Goal: Transaction & Acquisition: Register for event/course

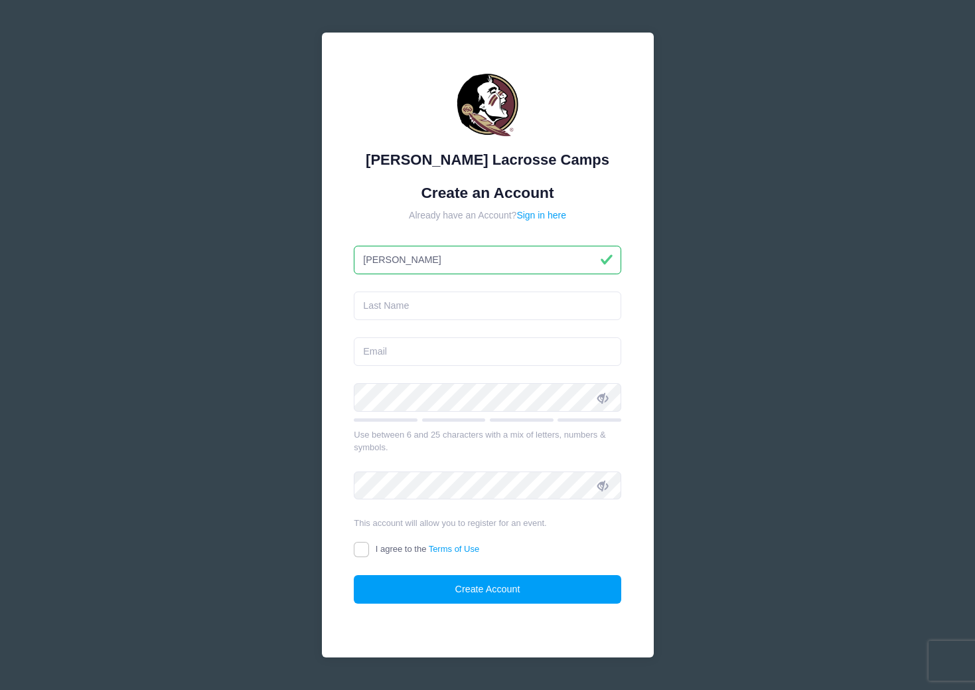
type input "[PERSON_NAME]"
click at [450, 269] on input "[PERSON_NAME]" at bounding box center [487, 260] width 267 height 29
type input "E"
type input "Lauren"
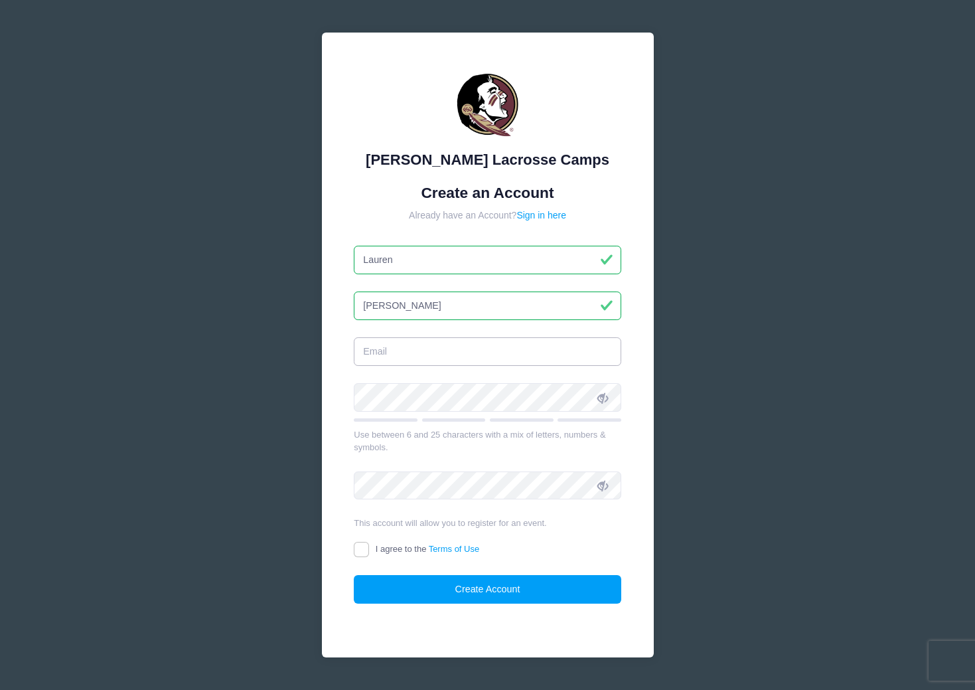
click at [434, 360] on input "email" at bounding box center [487, 351] width 267 height 29
type input "laurenballingerdds@gmail.com"
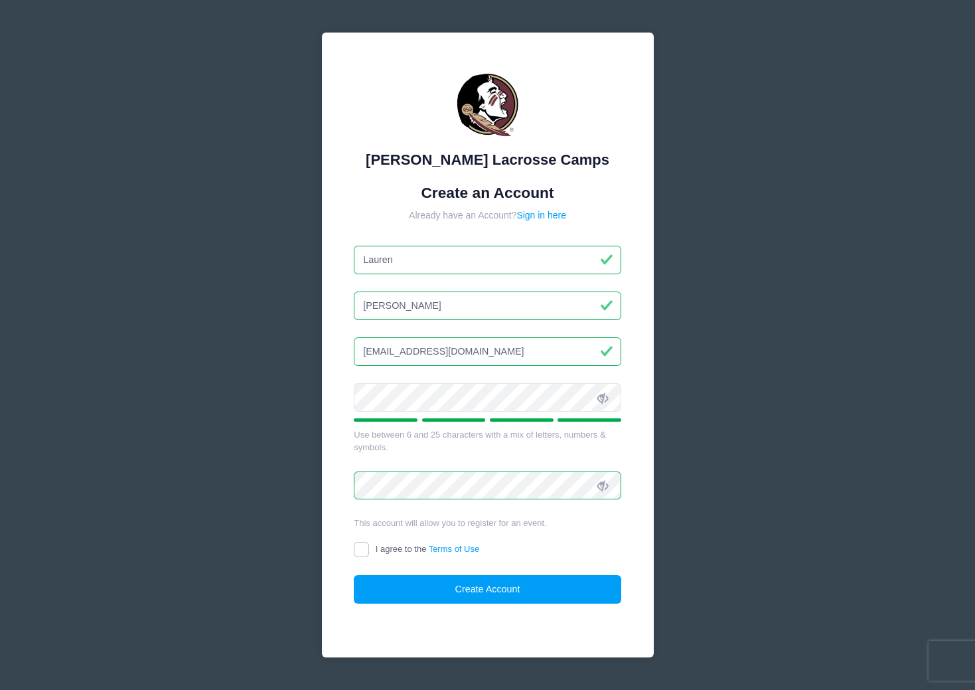
click at [363, 550] on input "I agree to the Terms of Use" at bounding box center [361, 549] width 15 height 15
checkbox input "true"
click at [442, 591] on button "Create Account" at bounding box center [487, 589] width 267 height 29
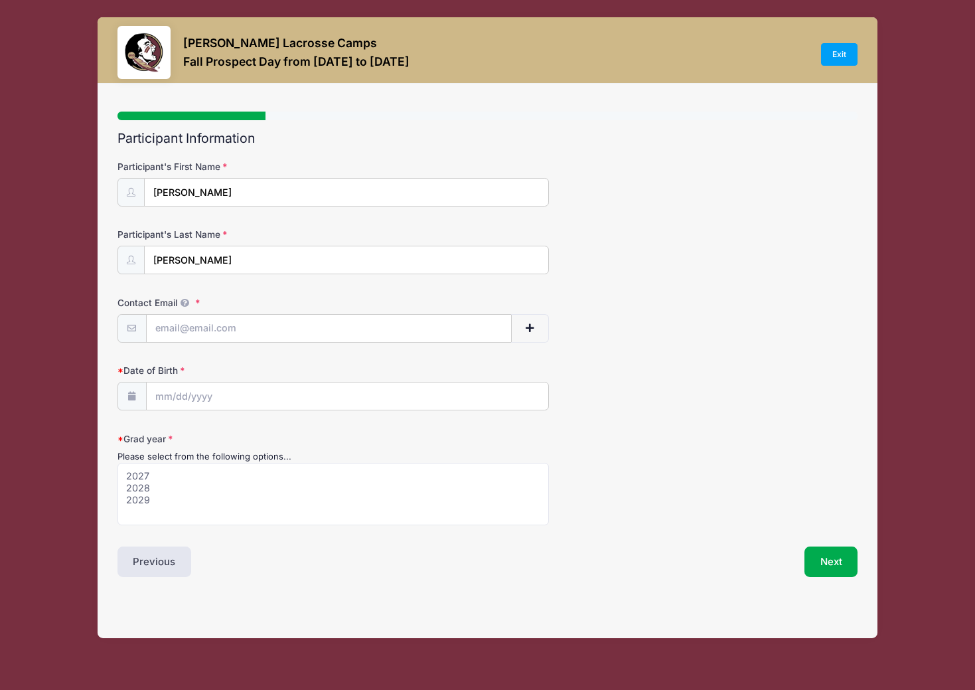
select select
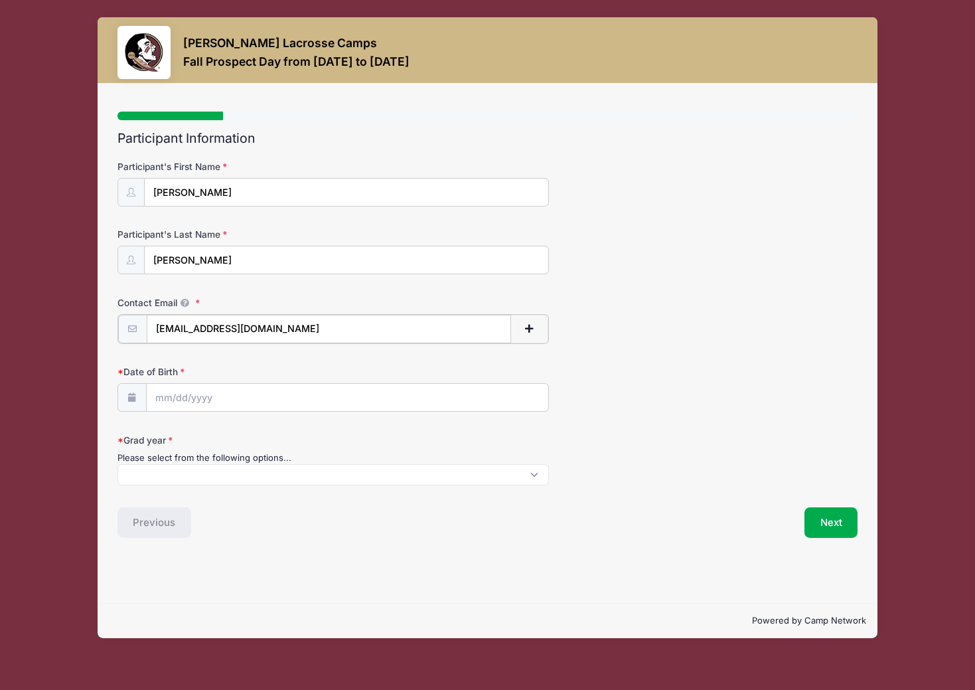
type input "[EMAIL_ADDRESS][DOMAIN_NAME]"
click at [164, 404] on input "Date of Birth" at bounding box center [348, 396] width 402 height 29
click at [170, 400] on input "Date of Birth" at bounding box center [348, 396] width 402 height 29
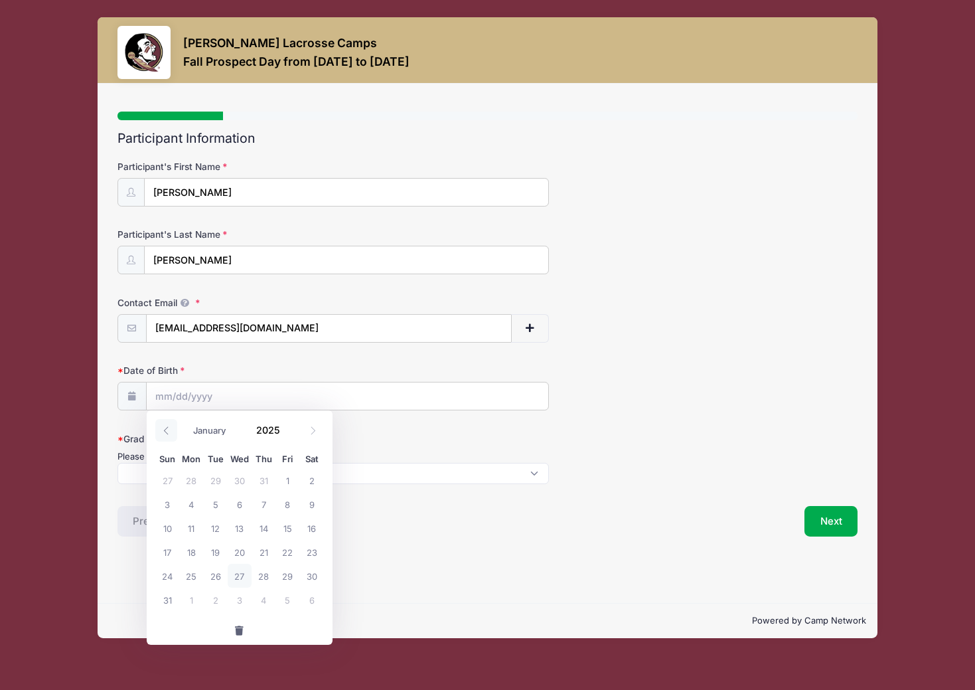
click at [170, 430] on icon at bounding box center [166, 430] width 9 height 9
click at [168, 392] on input "Date of Birth" at bounding box center [348, 396] width 402 height 29
click at [300, 431] on div "January February March April May June July August September October November De…" at bounding box center [240, 426] width 127 height 23
click at [258, 425] on input "2025" at bounding box center [271, 429] width 43 height 20
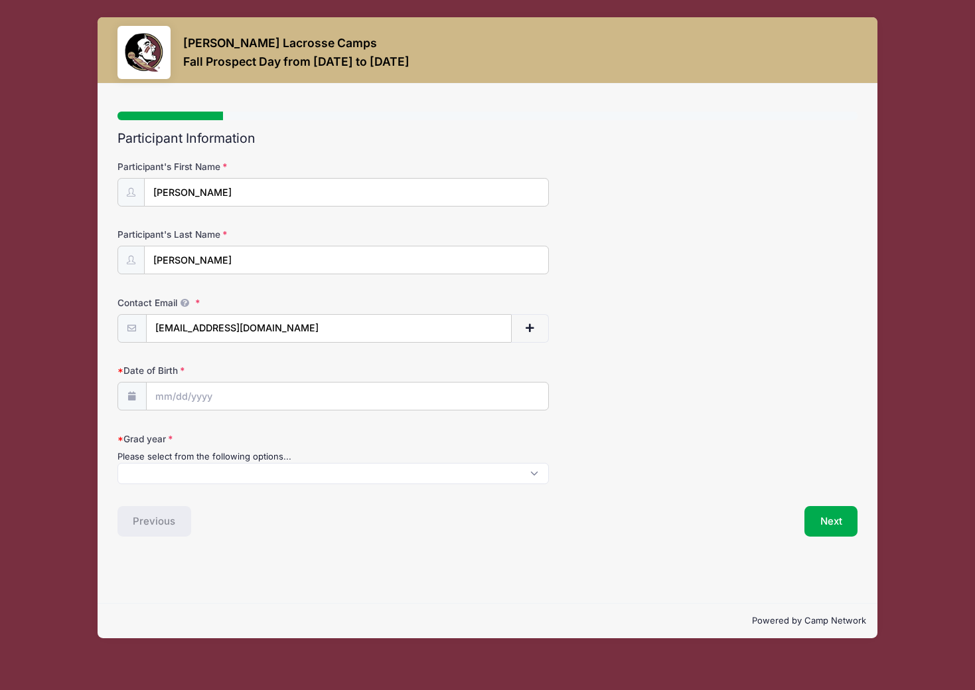
click at [127, 392] on icon at bounding box center [132, 396] width 11 height 9
drag, startPoint x: 174, startPoint y: 396, endPoint x: 165, endPoint y: 395, distance: 8.7
click at [168, 396] on input "Date of Birth" at bounding box center [348, 396] width 402 height 29
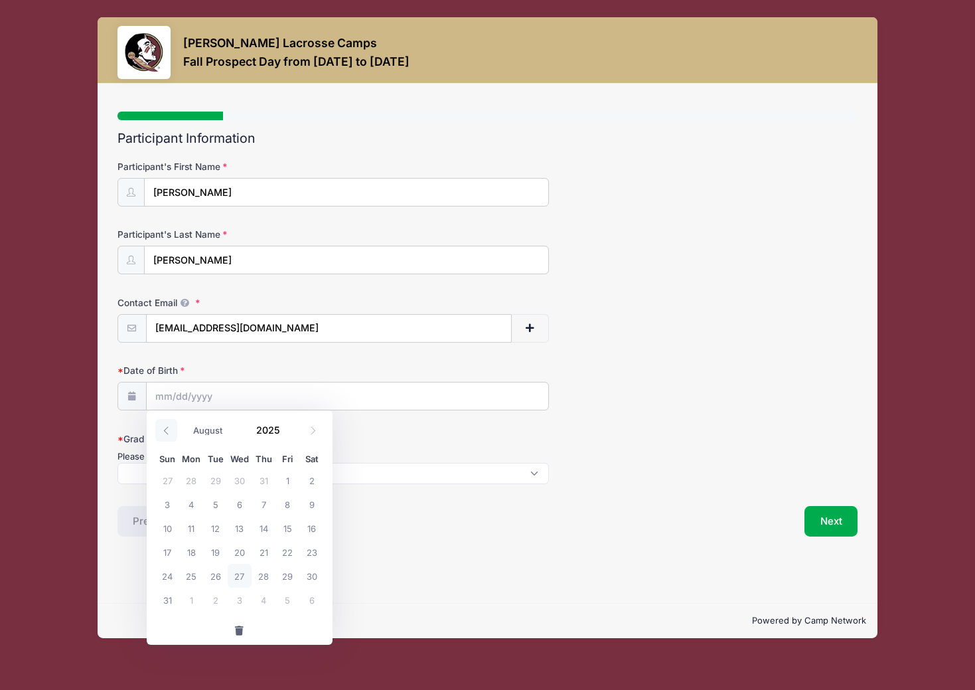
click at [169, 429] on icon at bounding box center [166, 430] width 9 height 9
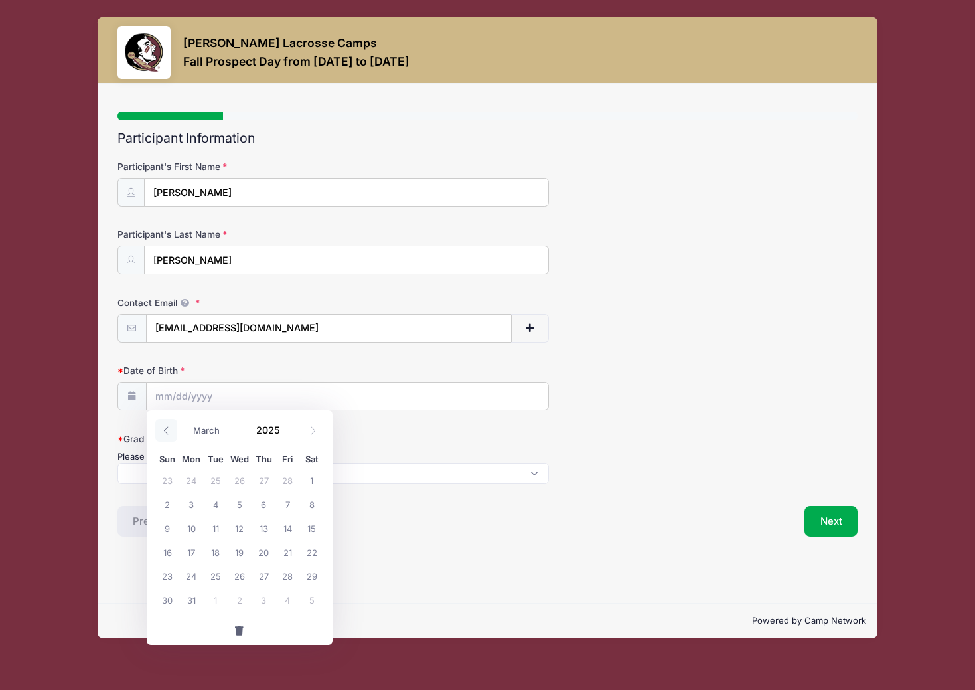
click at [169, 429] on icon at bounding box center [166, 430] width 9 height 9
select select "0"
click at [169, 429] on icon at bounding box center [166, 430] width 9 height 9
type input "2024"
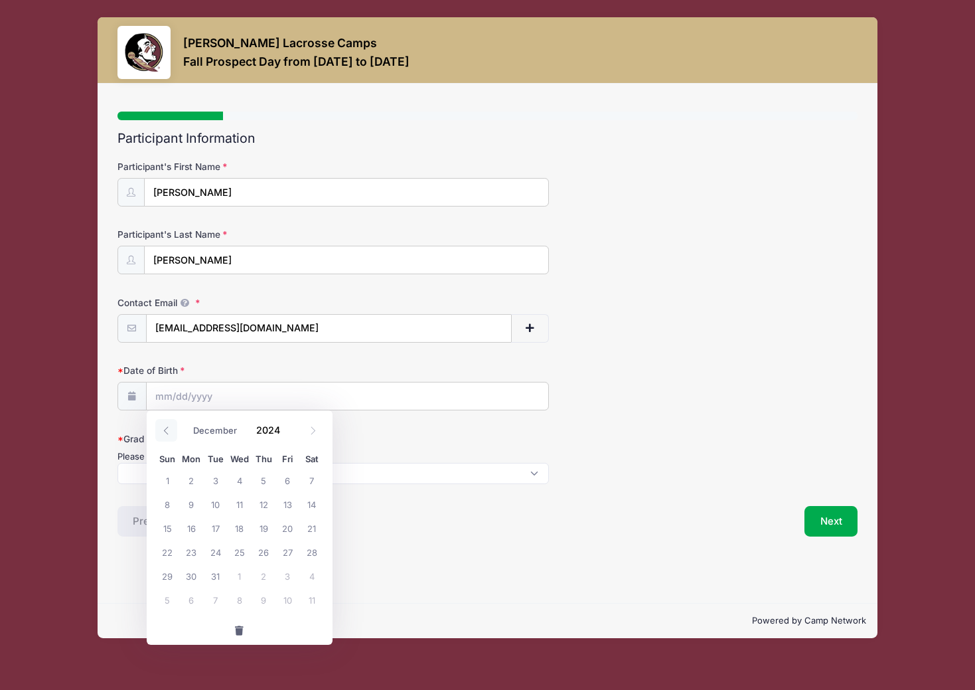
click at [169, 429] on icon at bounding box center [166, 430] width 9 height 9
select select "9"
click at [196, 571] on span "28" at bounding box center [191, 575] width 24 height 24
type input "10/28/2024"
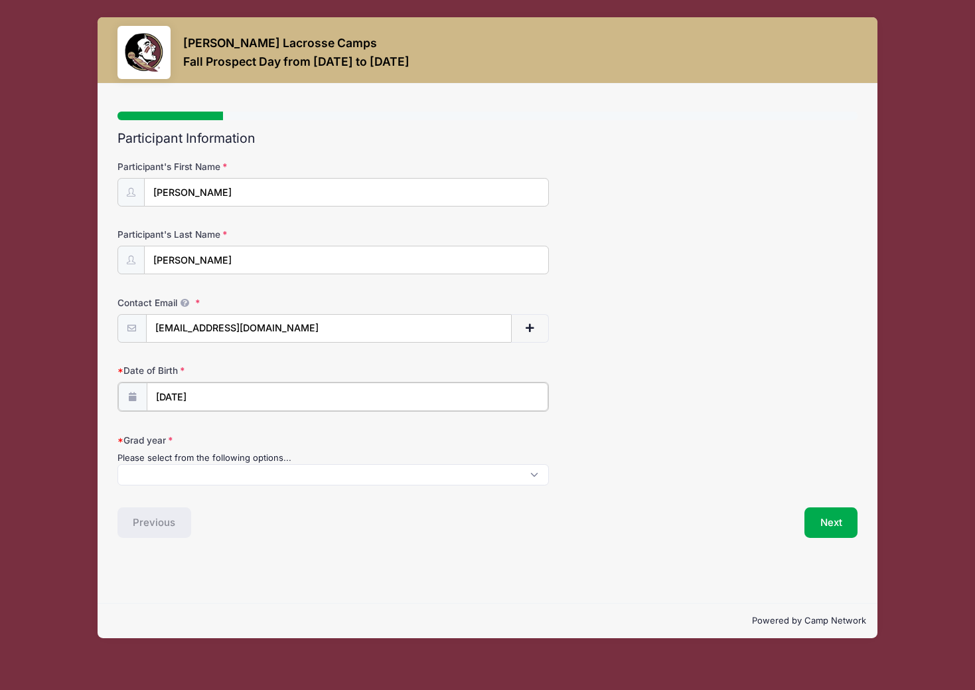
click at [208, 392] on input "10/28/2024" at bounding box center [348, 396] width 402 height 29
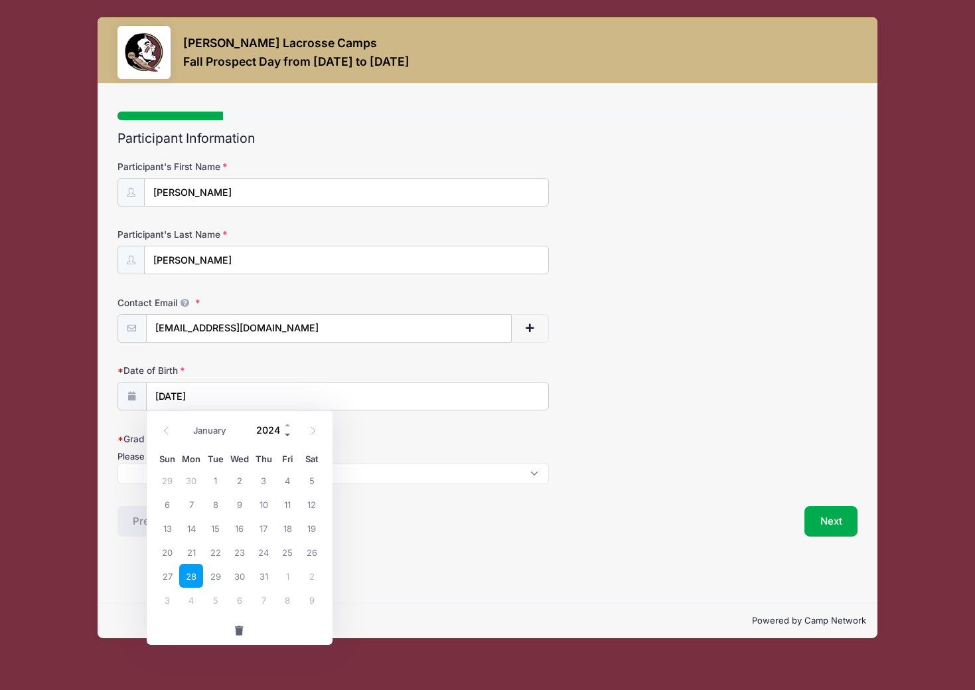
click at [287, 436] on span at bounding box center [287, 434] width 9 height 10
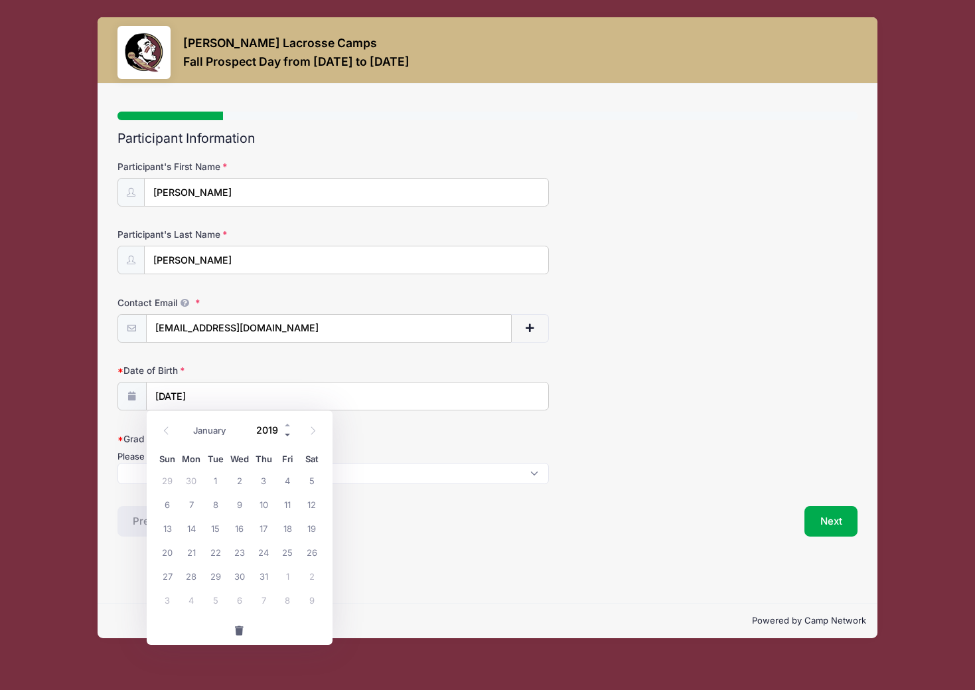
click at [287, 436] on span at bounding box center [287, 434] width 9 height 10
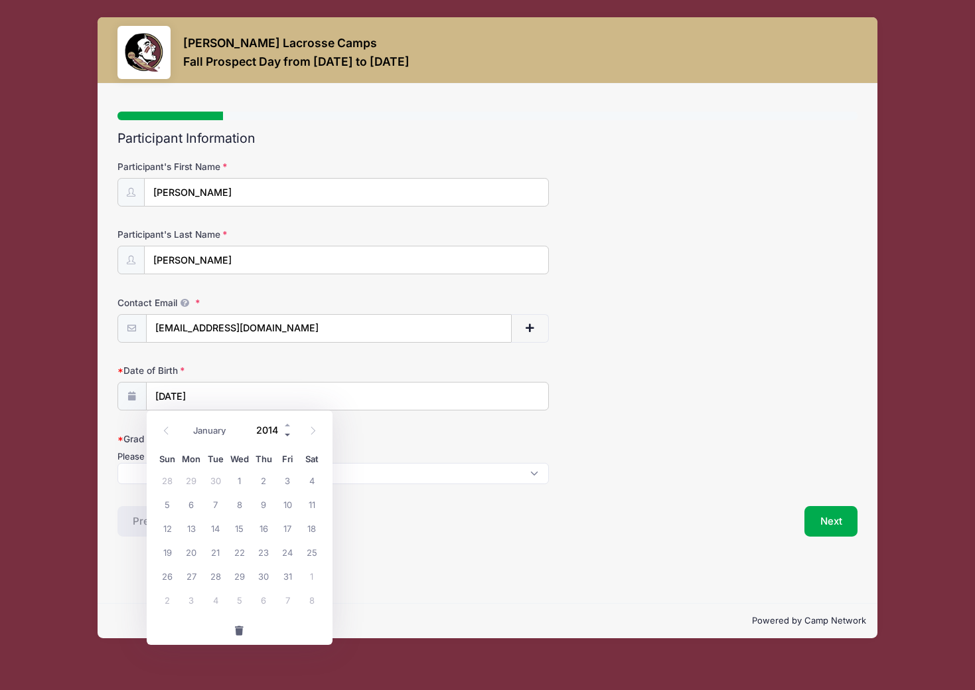
click at [287, 436] on span at bounding box center [287, 434] width 9 height 10
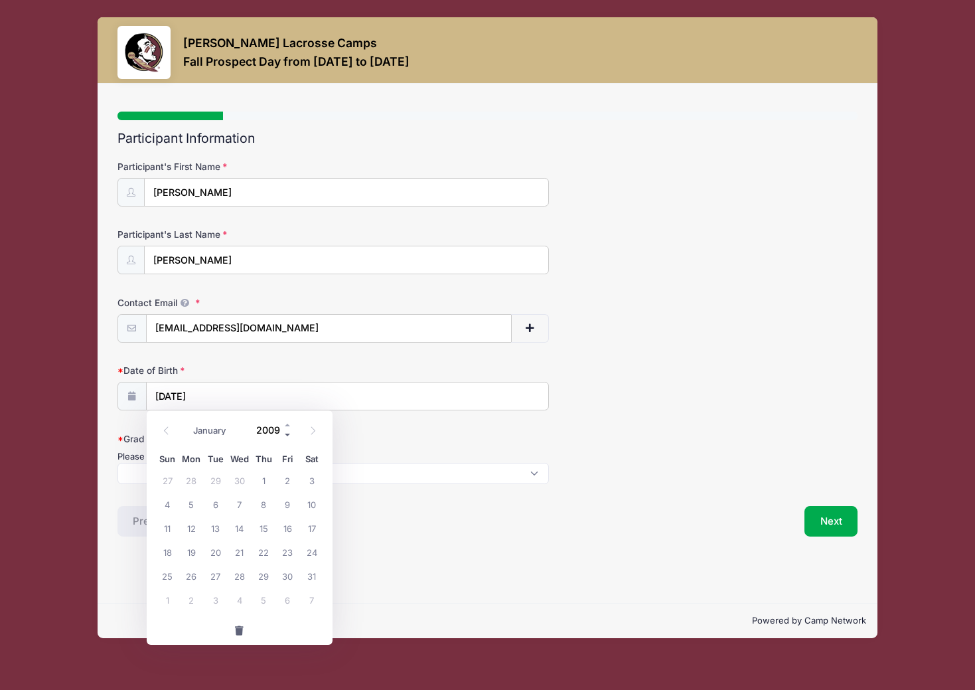
click at [287, 436] on span at bounding box center [287, 434] width 9 height 10
click at [275, 433] on input "2007" at bounding box center [271, 429] width 43 height 20
click at [374, 442] on div "Grad year Please select from the following options... 2027 2028 2029" at bounding box center [487, 458] width 741 height 52
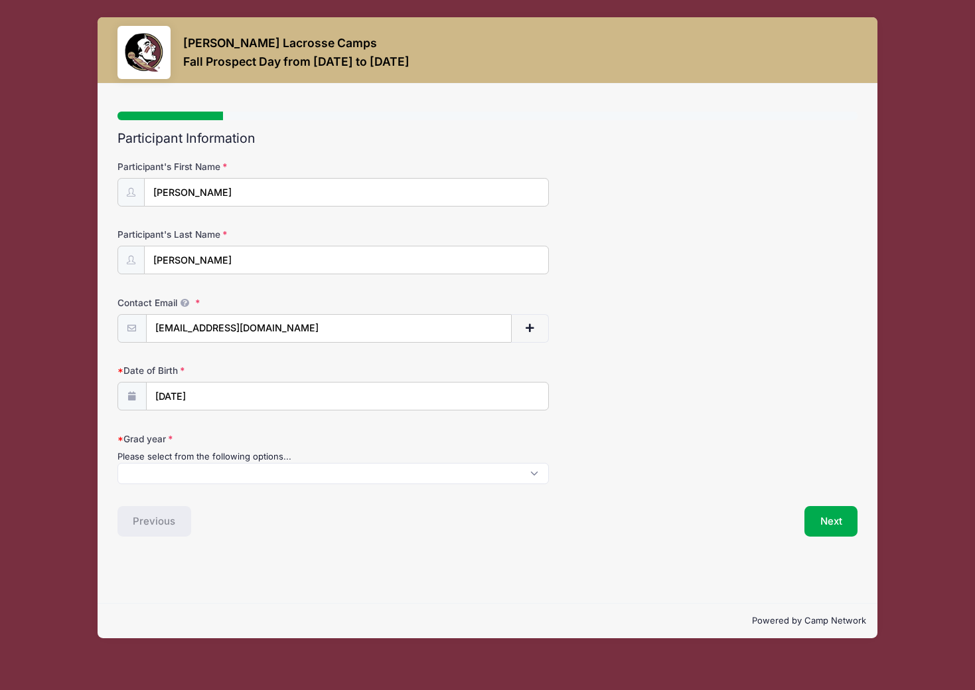
drag, startPoint x: 230, startPoint y: 409, endPoint x: 214, endPoint y: 403, distance: 17.9
click at [228, 409] on form "Participant's First Name Elizabeth Participant's Last Name Ballinger Contact Em…" at bounding box center [487, 322] width 741 height 325
type input "2024"
click at [208, 401] on input "10/28/2024" at bounding box center [348, 396] width 402 height 29
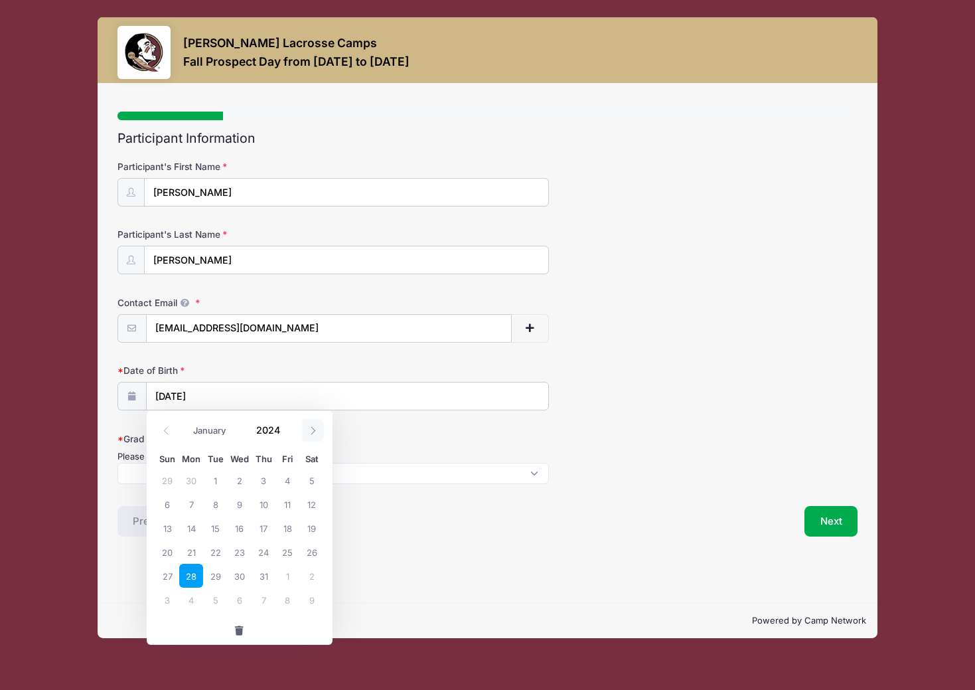
click at [310, 432] on icon at bounding box center [313, 430] width 9 height 9
click at [167, 427] on icon at bounding box center [166, 430] width 5 height 8
select select "9"
click at [289, 437] on span at bounding box center [287, 434] width 9 height 10
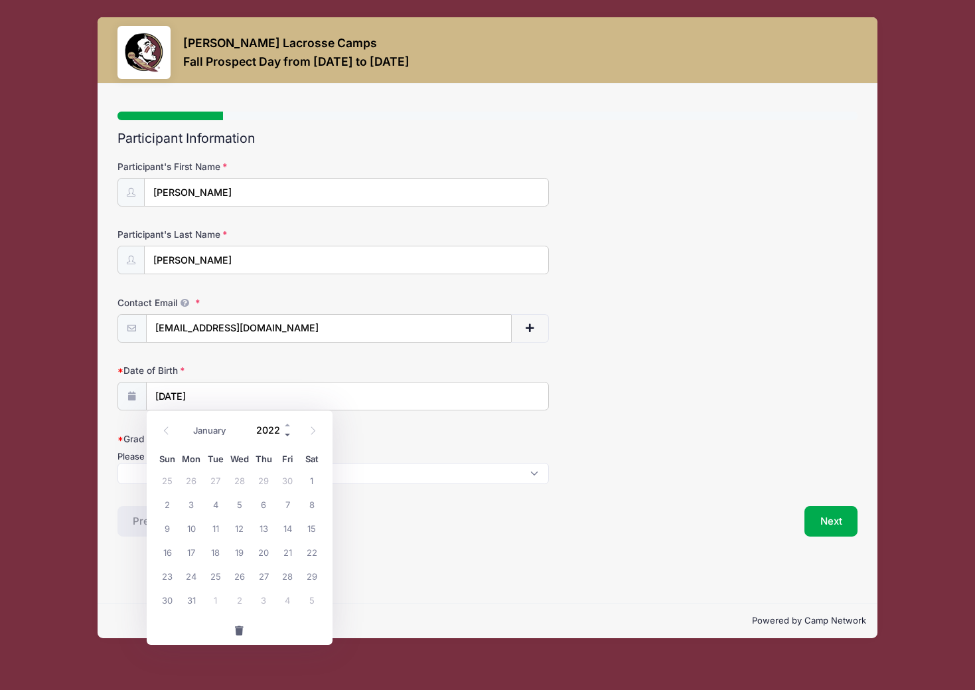
click at [289, 437] on span at bounding box center [287, 434] width 9 height 10
click at [289, 436] on span at bounding box center [287, 434] width 9 height 10
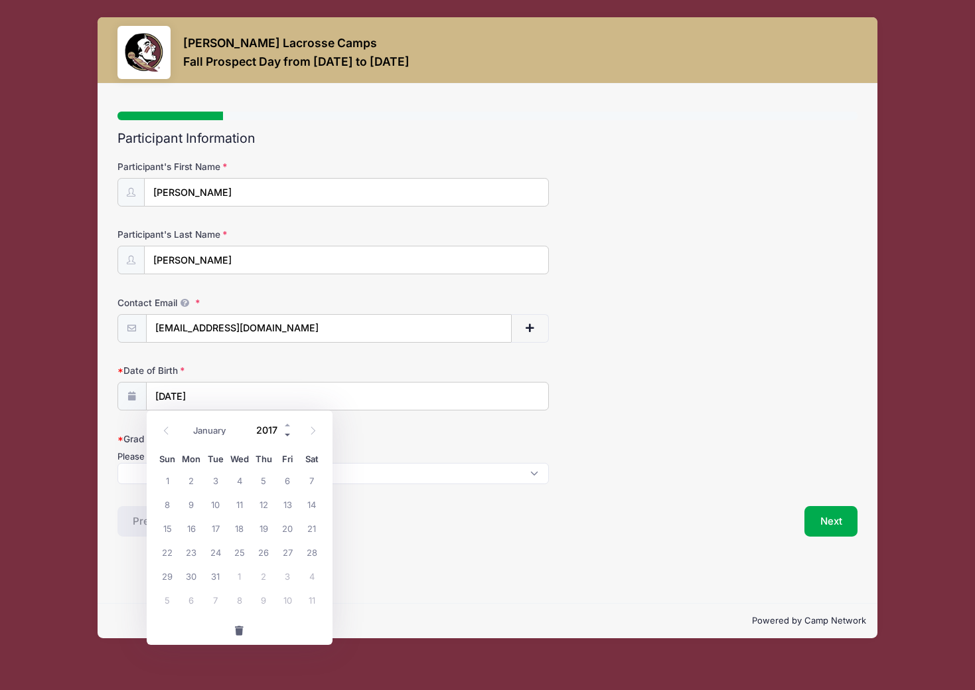
click at [289, 436] on span at bounding box center [287, 434] width 9 height 10
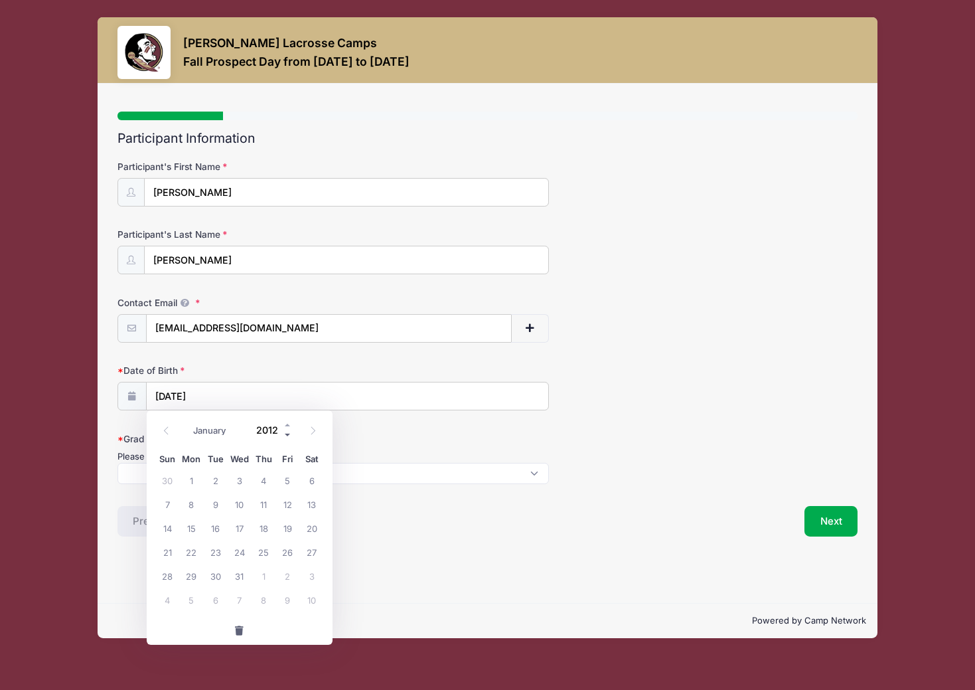
click at [289, 436] on span at bounding box center [287, 434] width 9 height 10
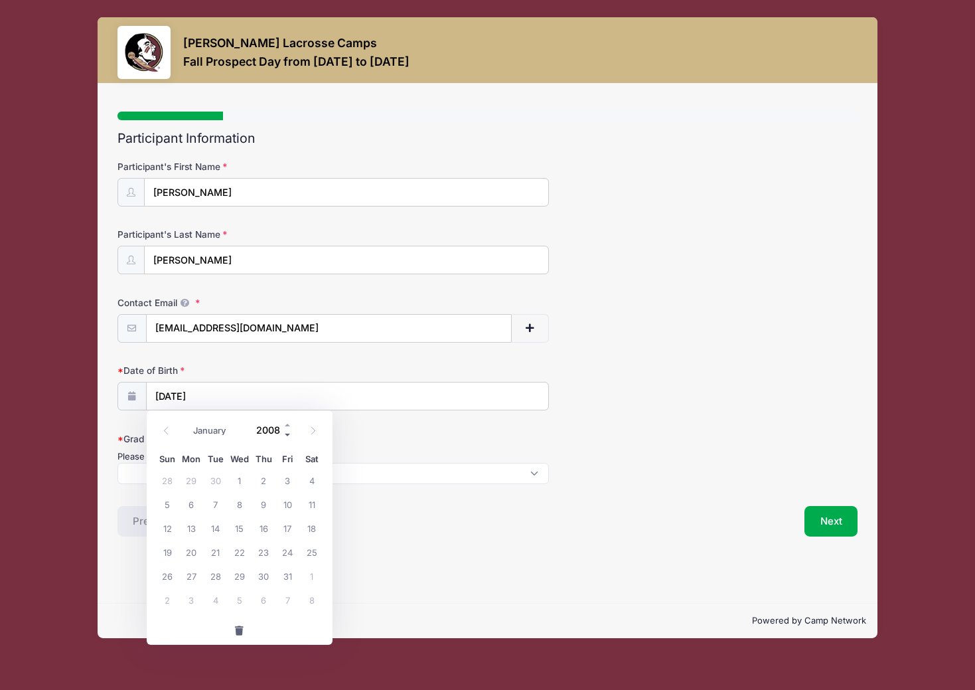
type input "2007"
click at [176, 579] on span "28" at bounding box center [167, 575] width 24 height 24
type input "10/28/2007"
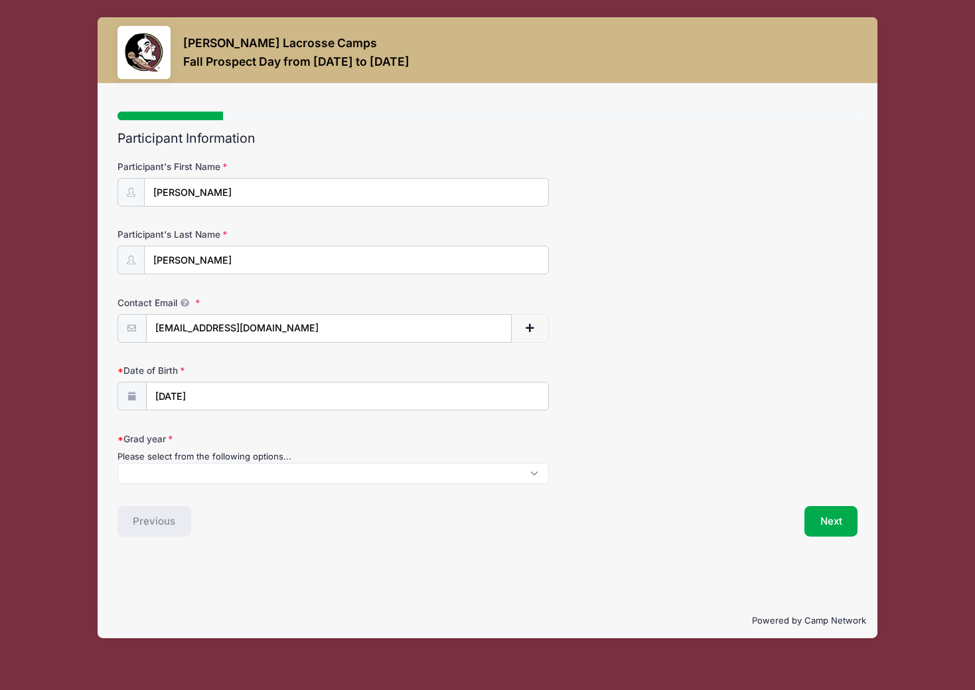
click at [210, 476] on span at bounding box center [333, 473] width 432 height 21
select select "2027"
click at [837, 528] on button "Next" at bounding box center [831, 527] width 54 height 31
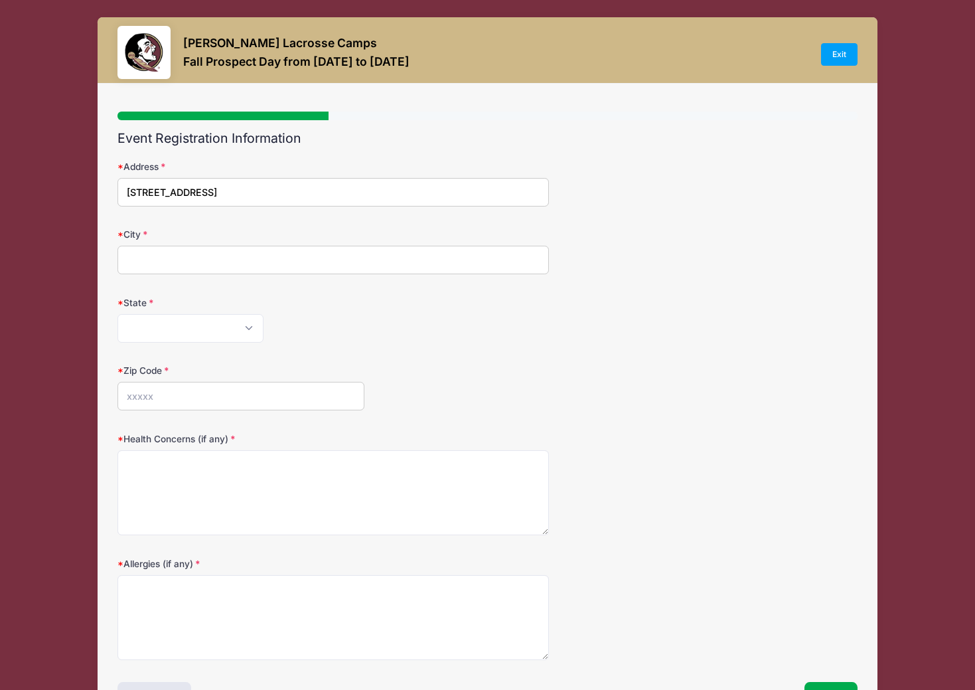
type input "193 Osceola Road"
type input "Richmond"
click at [137, 313] on div "State Alabama Alaska American Samoa Arizona Arkansas Armed Forces Africa Armed …" at bounding box center [487, 319] width 741 height 46
select select "MA"
type input "01254"
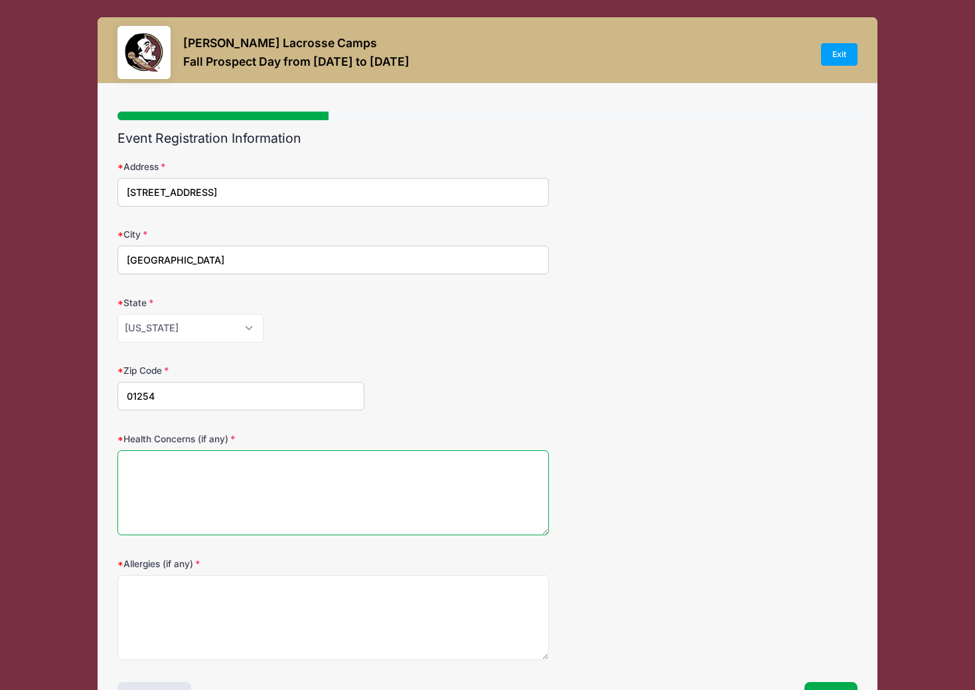
click at [141, 470] on textarea "Health Concerns (if any)" at bounding box center [333, 493] width 432 height 86
type textarea "none"
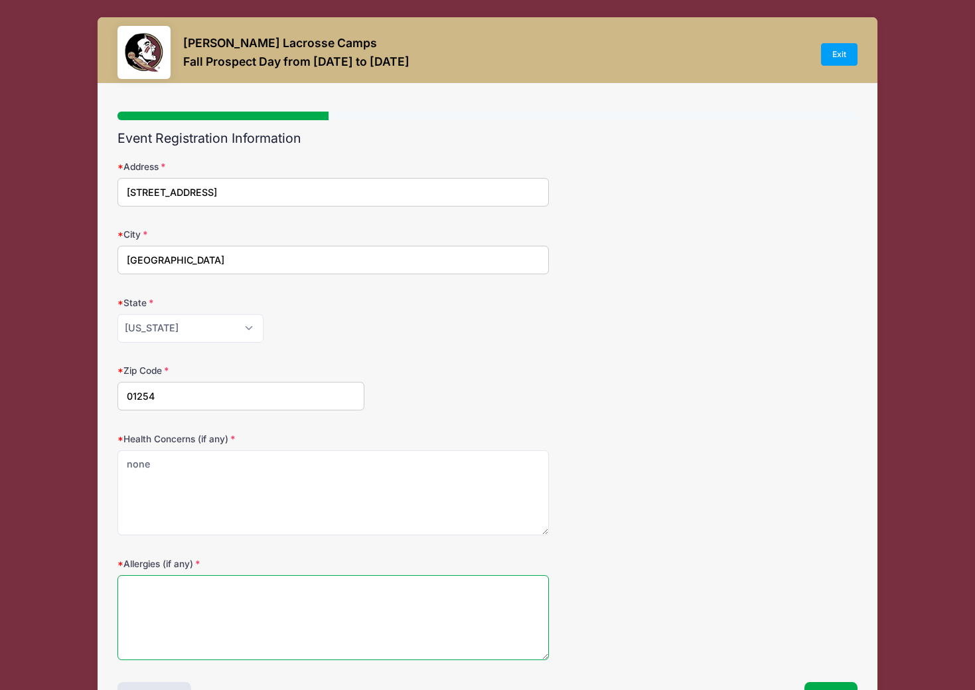
click at [131, 605] on textarea "Allergies (if any)" at bounding box center [333, 618] width 432 height 86
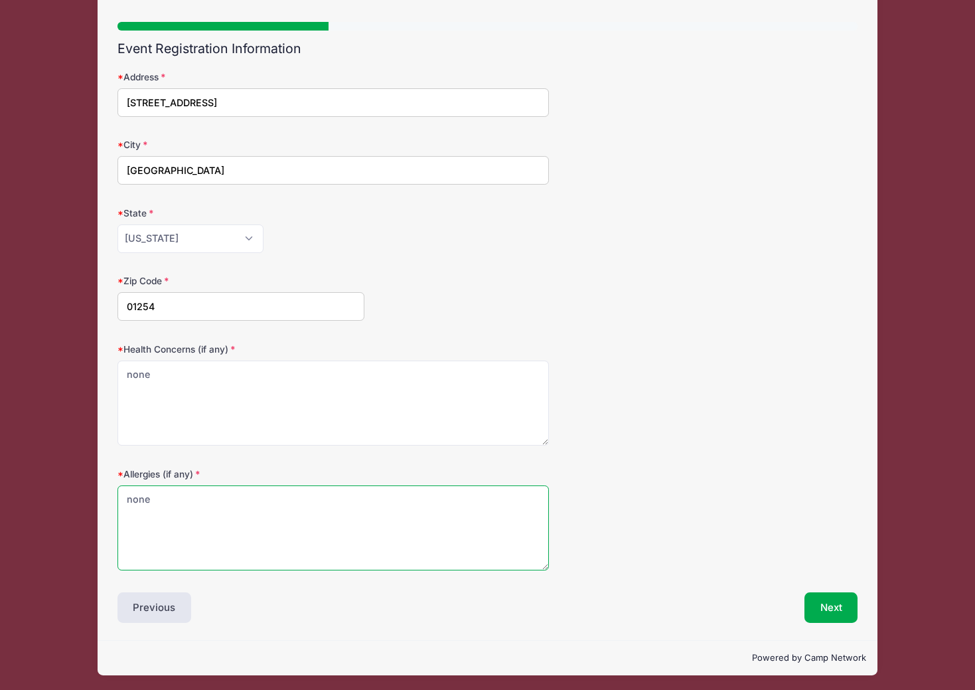
scroll to position [89, 0]
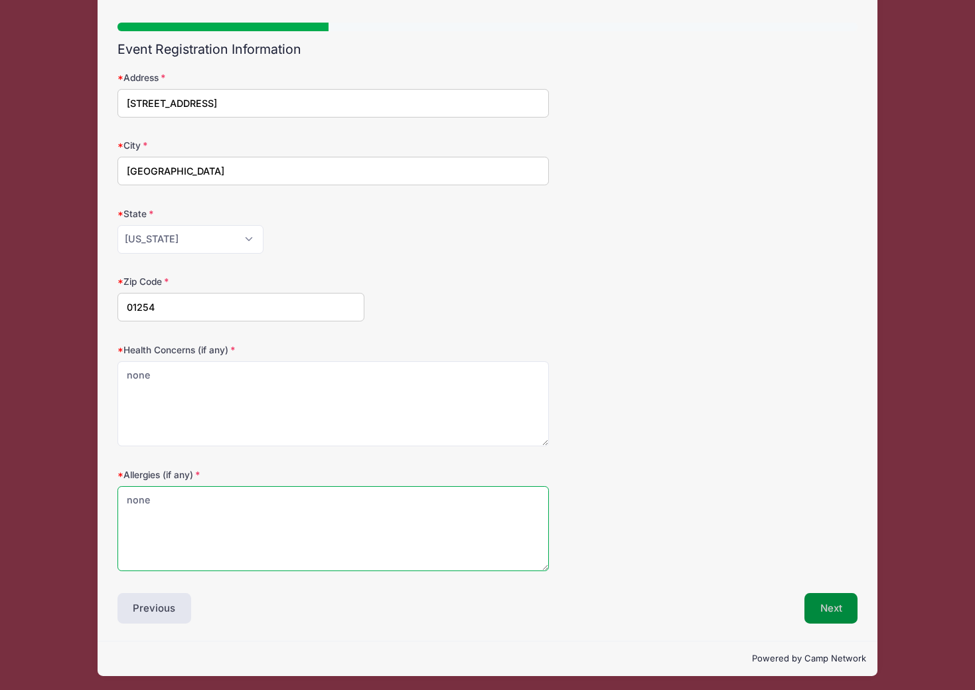
type textarea "none"
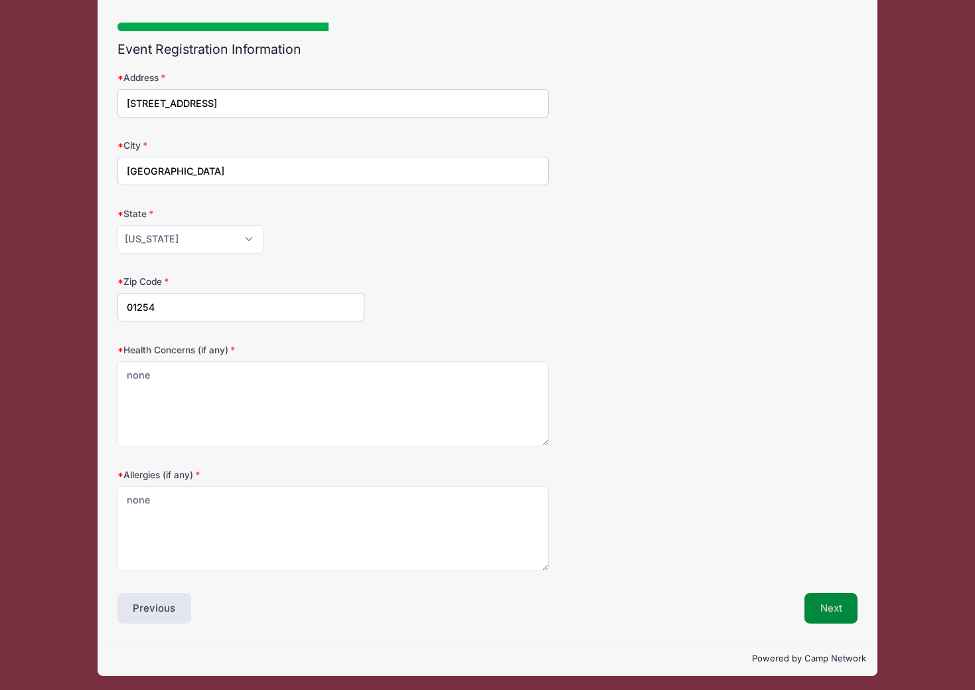
click at [810, 608] on button "Next" at bounding box center [831, 608] width 54 height 31
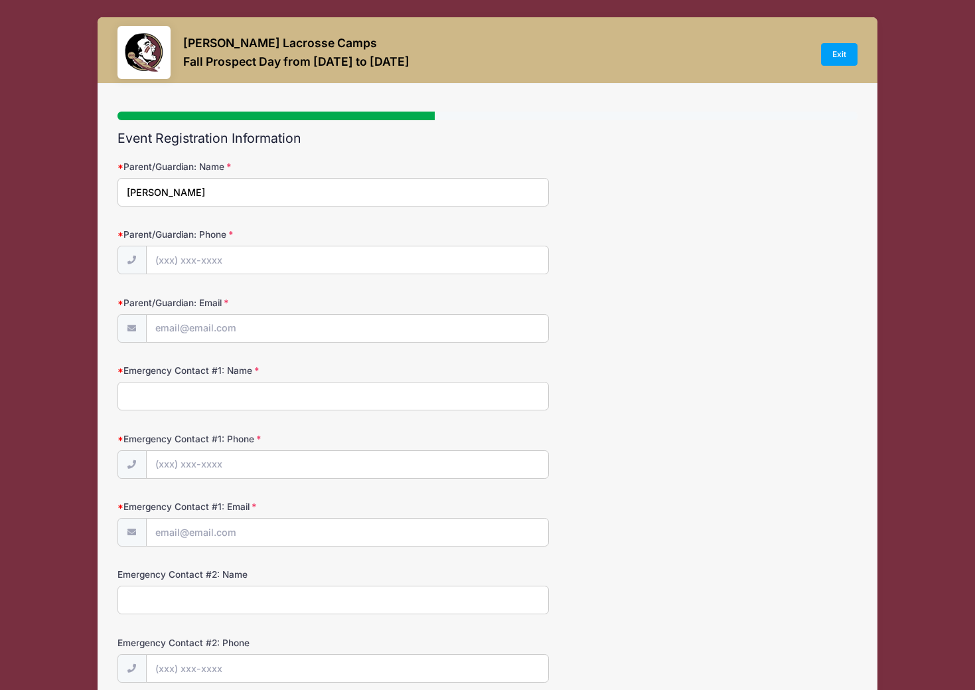
scroll to position [27, 0]
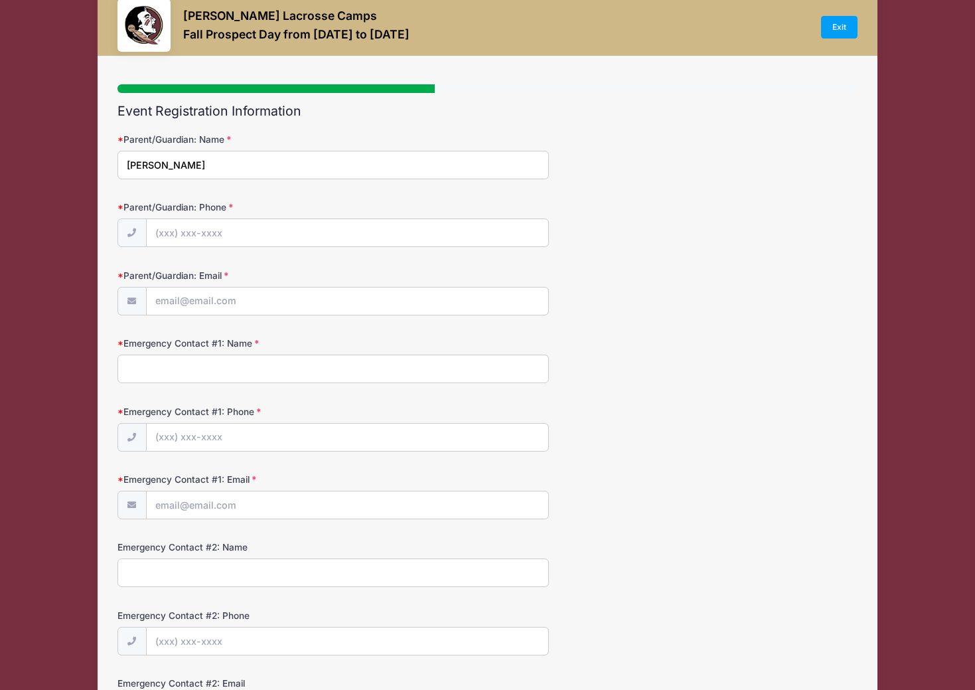
click at [131, 167] on input "lauren Ballinger" at bounding box center [333, 165] width 432 height 29
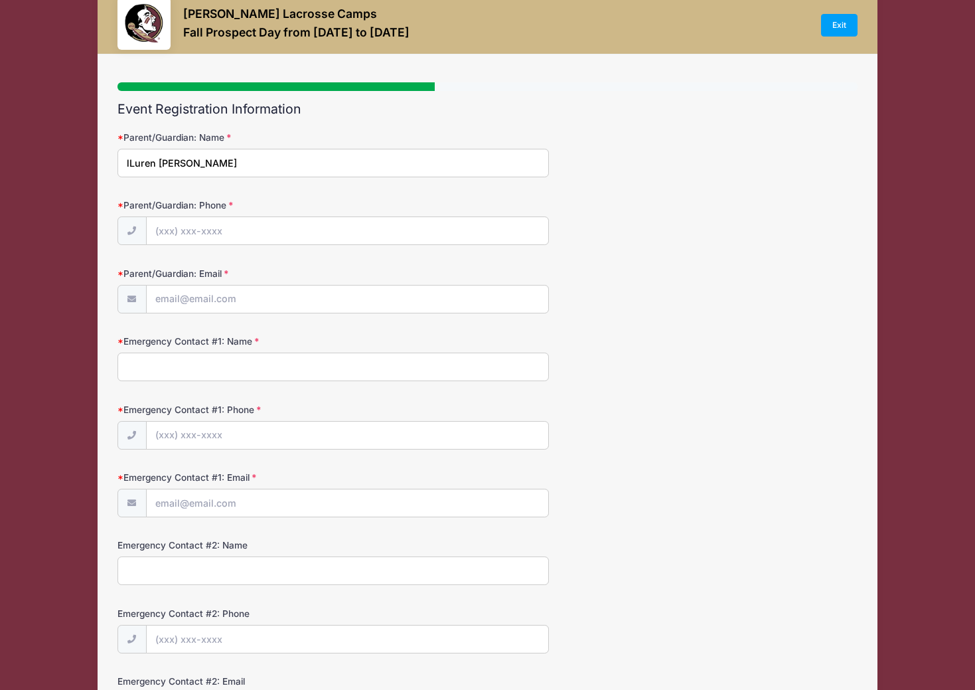
click at [153, 165] on input "lLuren Ballinger" at bounding box center [333, 163] width 432 height 29
click at [160, 162] on input "lLuren Ballinger" at bounding box center [333, 163] width 432 height 29
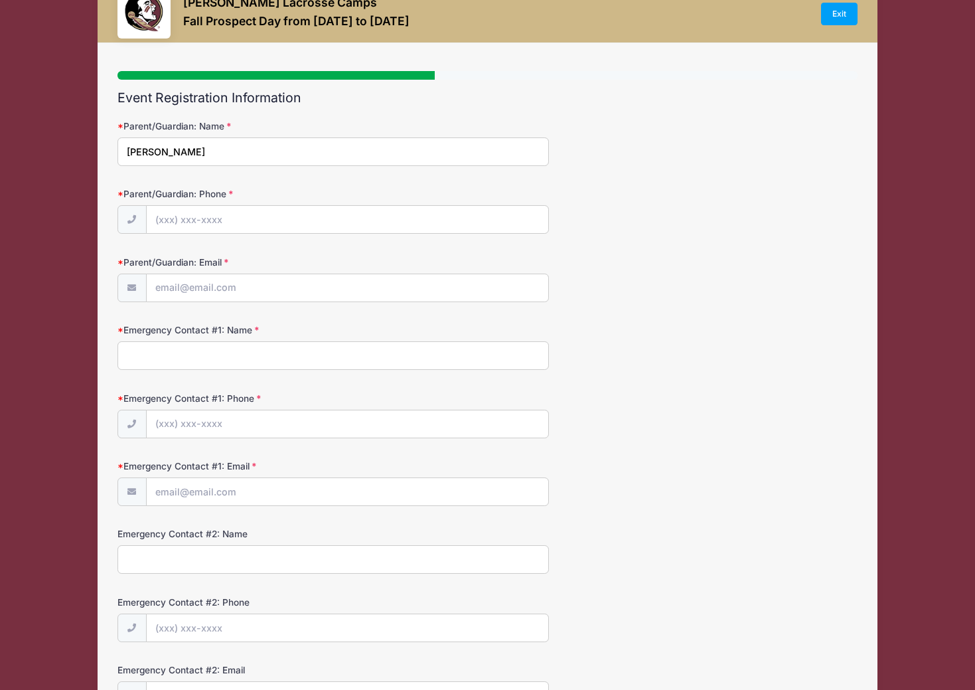
type input "Lauren Ballinger"
click at [164, 209] on input "Parent/Guardian: Phone" at bounding box center [348, 220] width 402 height 29
type input "(443) 610-7590"
type input "laurenballingerdds@gmail.com"
type input "Lauren Ballinger"
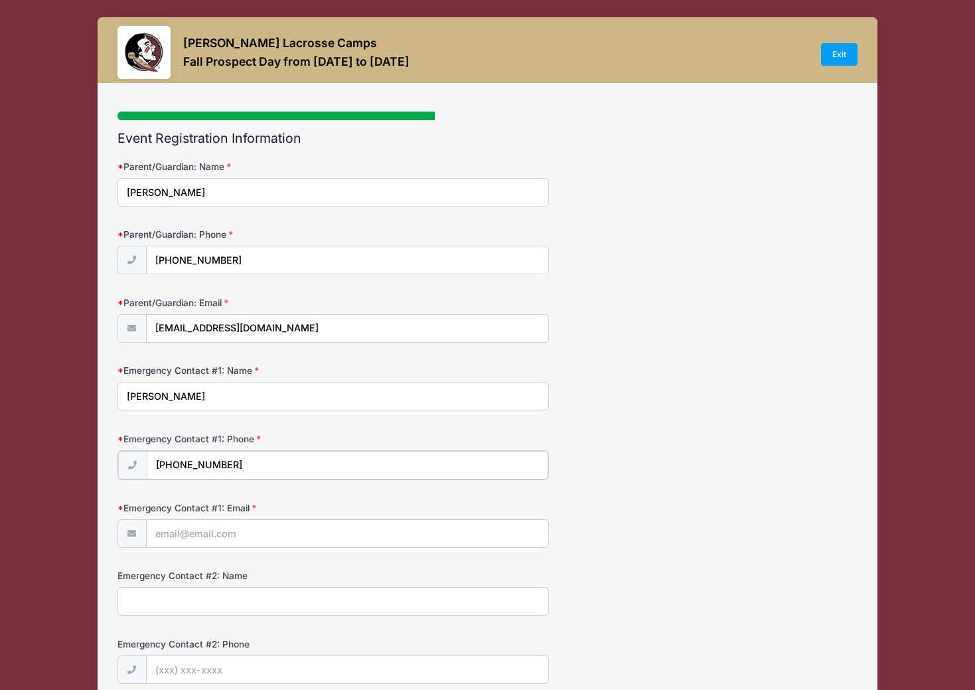
scroll to position [0, 0]
type input "(443) 610-7590"
type input "laurenballingerdds@gmail.com"
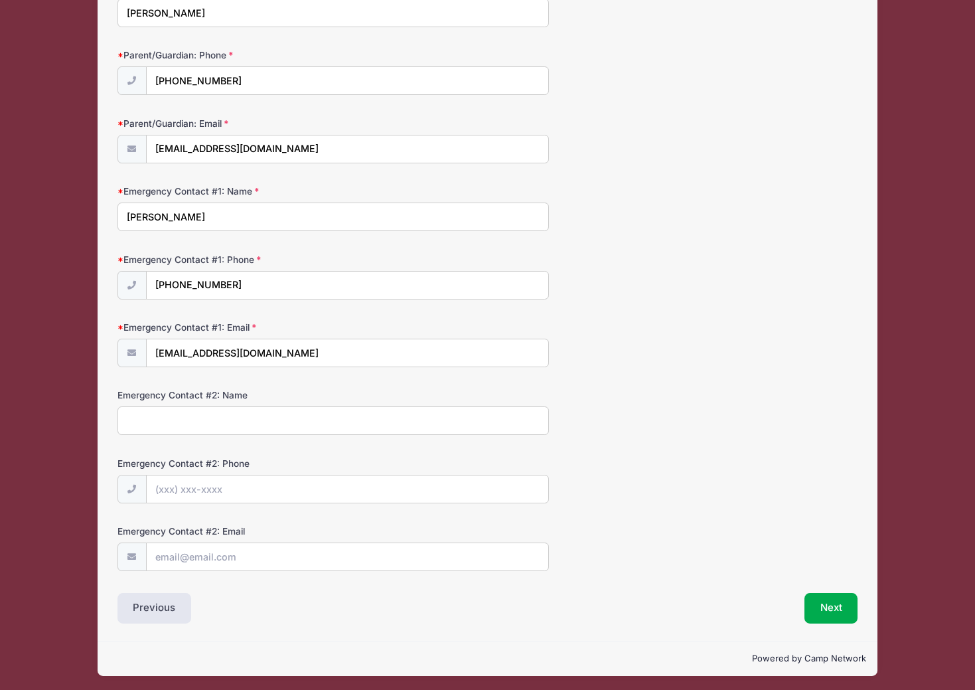
scroll to position [178, 0]
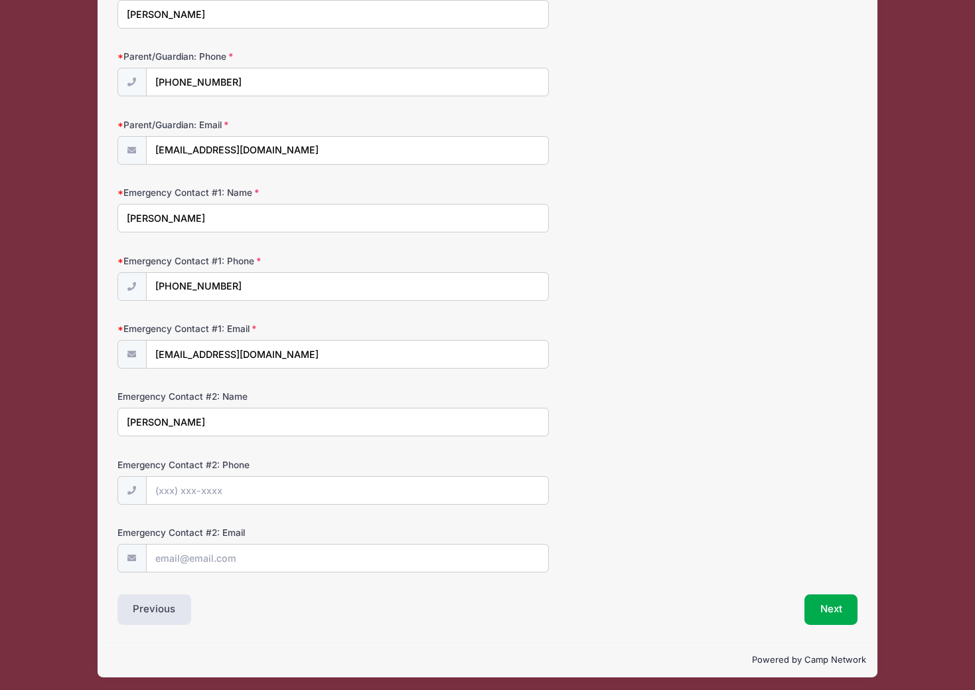
type input "Matt Ballinger"
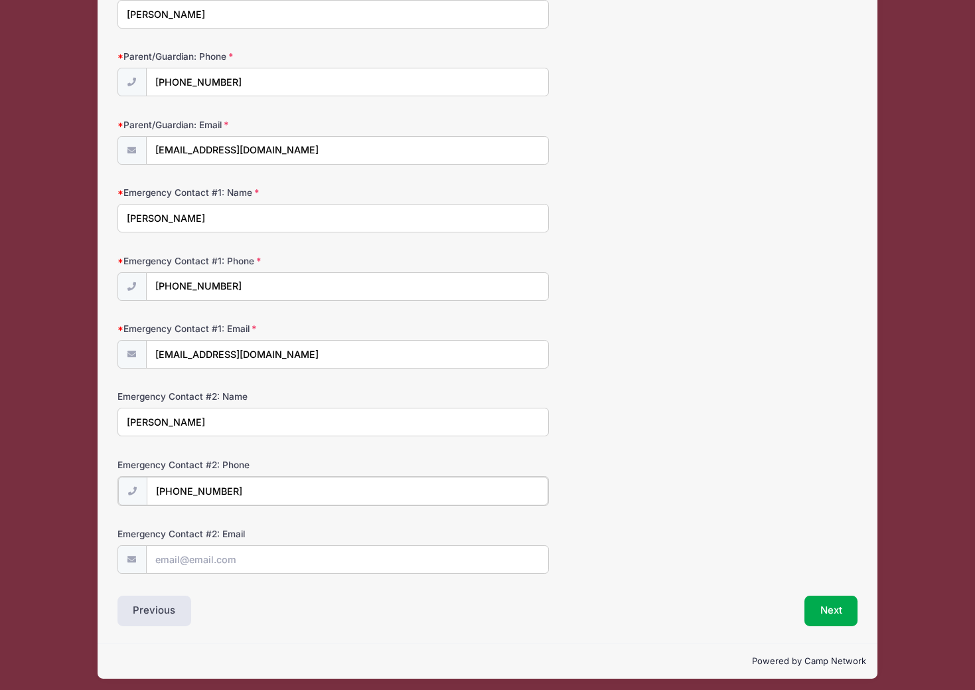
scroll to position [179, 0]
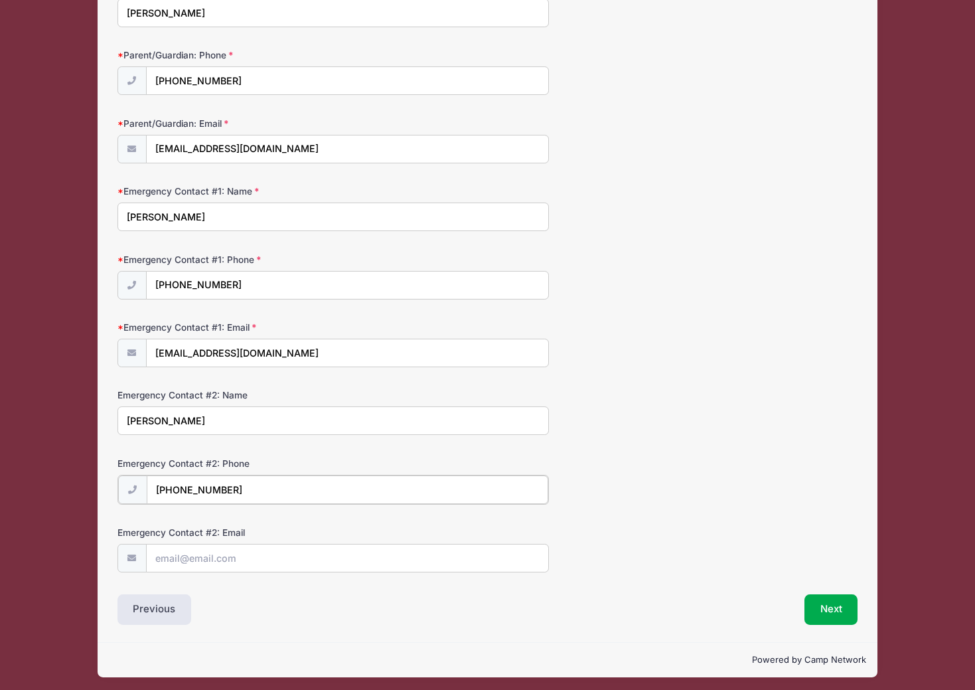
type input "(443) 610-7591"
type input "mballingerdds@gmail.com"
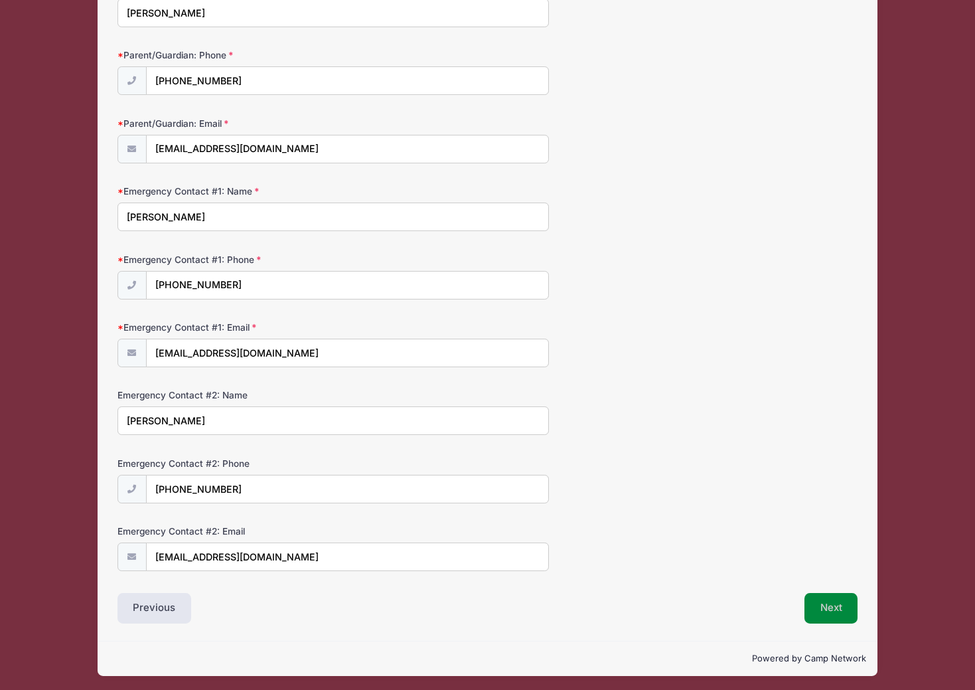
click at [837, 610] on button "Next" at bounding box center [831, 608] width 54 height 31
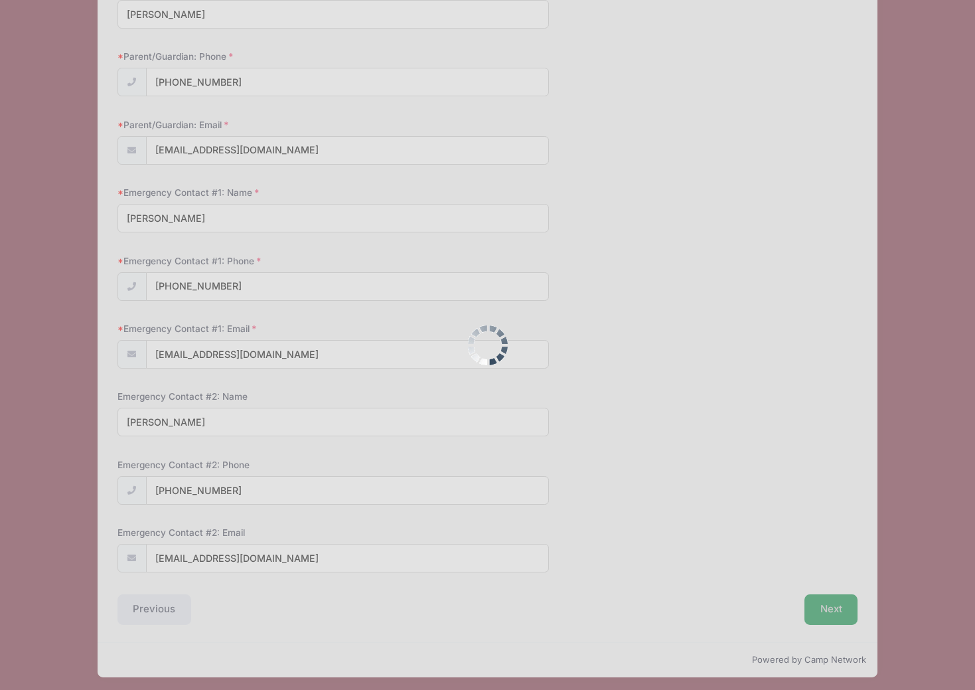
scroll to position [0, 0]
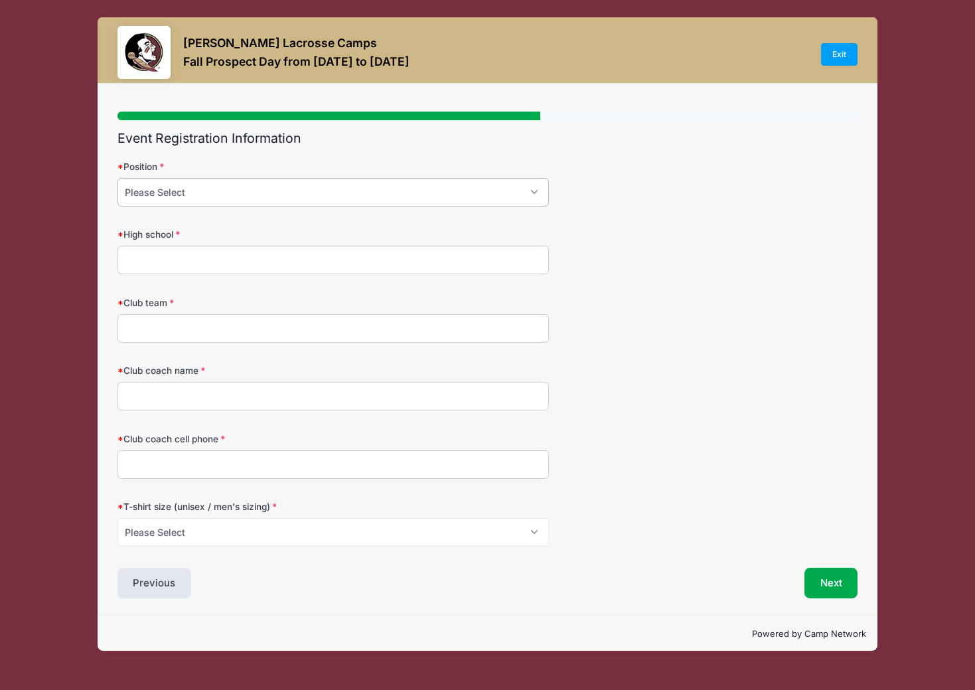
select select "Attack"
click at [186, 250] on input "High school" at bounding box center [333, 260] width 432 height 29
type input "The Williston Northampton School"
click at [148, 329] on input "Club team" at bounding box center [333, 328] width 432 height 29
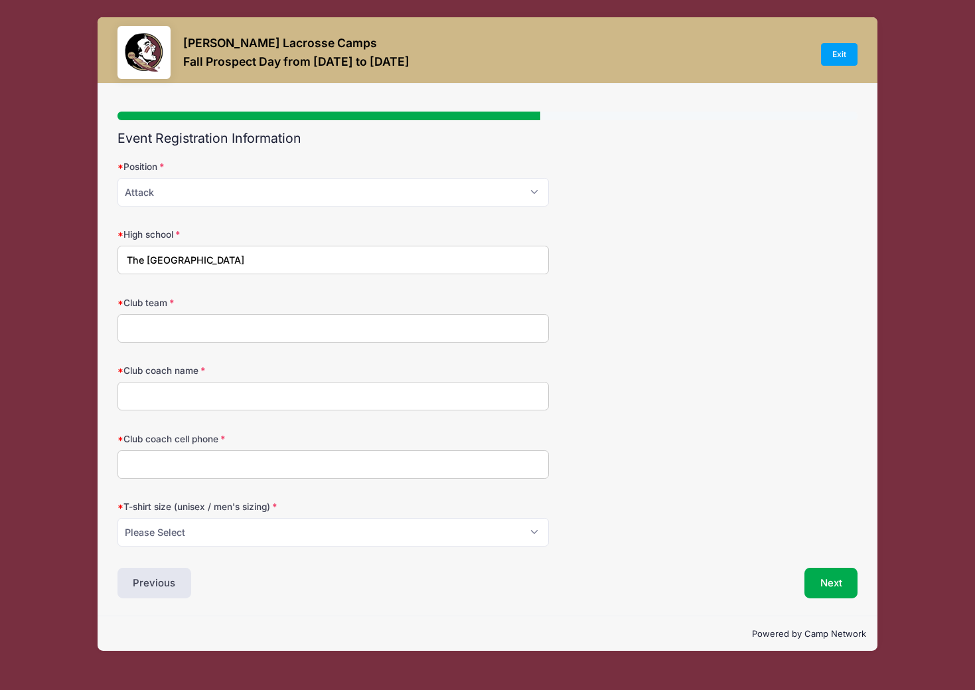
scroll to position [0, 0]
type input "#"
type input "3D NE south, 3D NE, 3D National"
type input "Sam Vitka"
type input "203-400-2808"
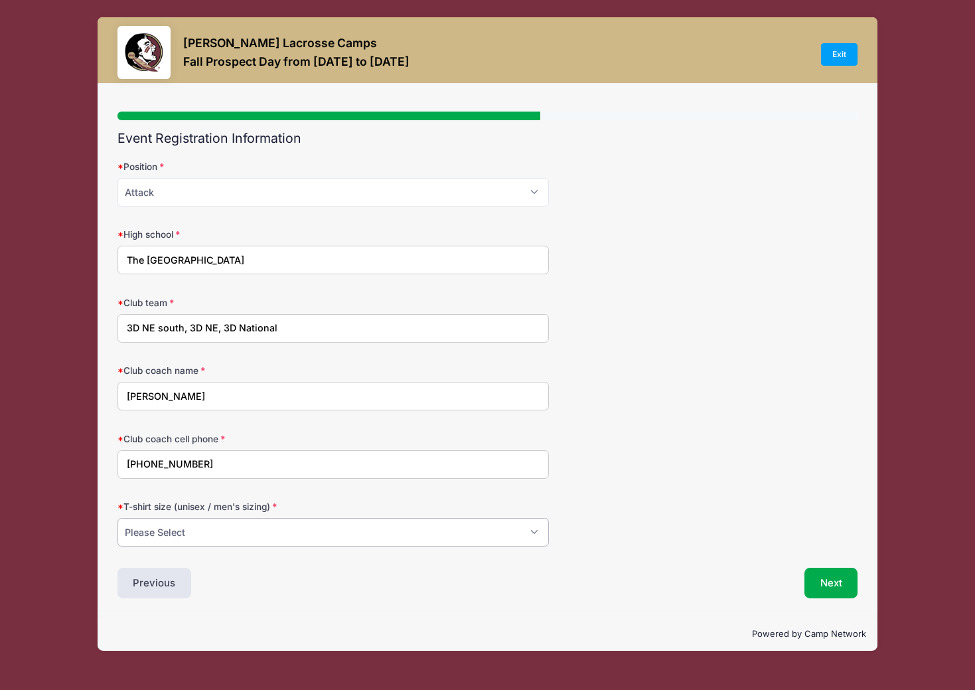
select select "Small"
click at [844, 588] on button "Next" at bounding box center [831, 582] width 54 height 31
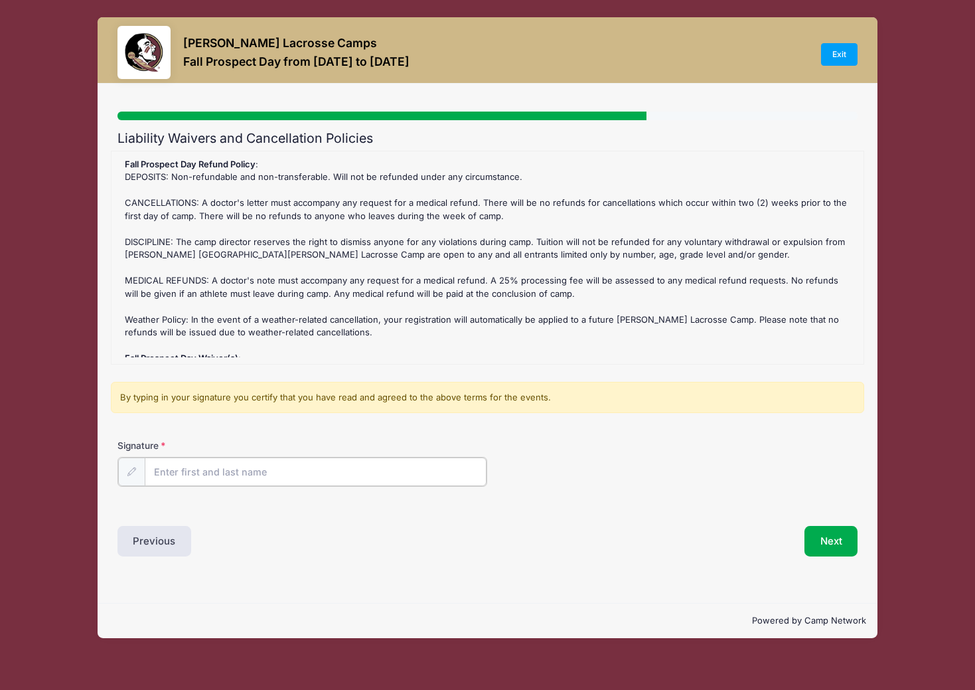
click at [296, 475] on input "Signature" at bounding box center [316, 471] width 342 height 29
type input "Lauren Ballinger"
click at [846, 530] on button "Next" at bounding box center [831, 539] width 54 height 31
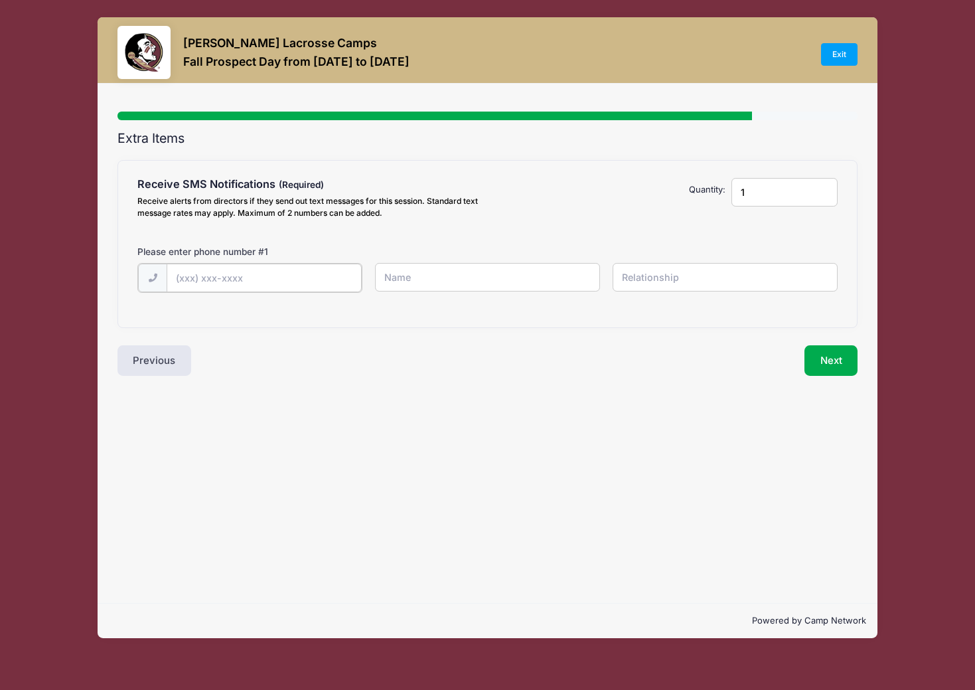
drag, startPoint x: 187, startPoint y: 273, endPoint x: 220, endPoint y: 280, distance: 33.2
type input "(443) 610-7590"
type input "Lauren Ballinger"
click at [0, 0] on input "text" at bounding box center [0, 0] width 0 height 0
type input "Mother"
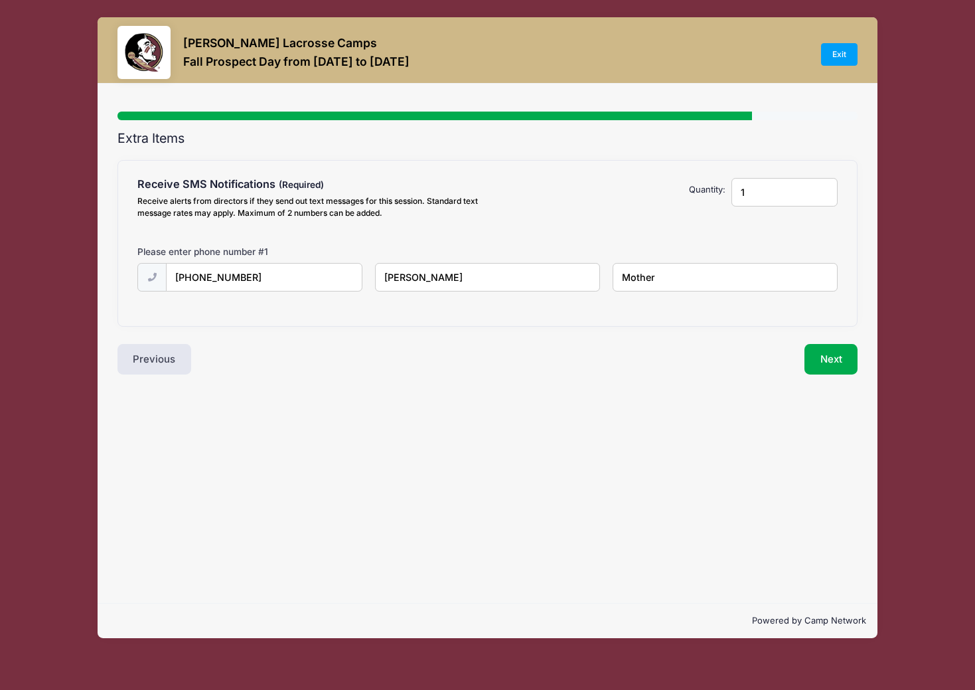
click at [846, 358] on button "Next" at bounding box center [831, 359] width 54 height 31
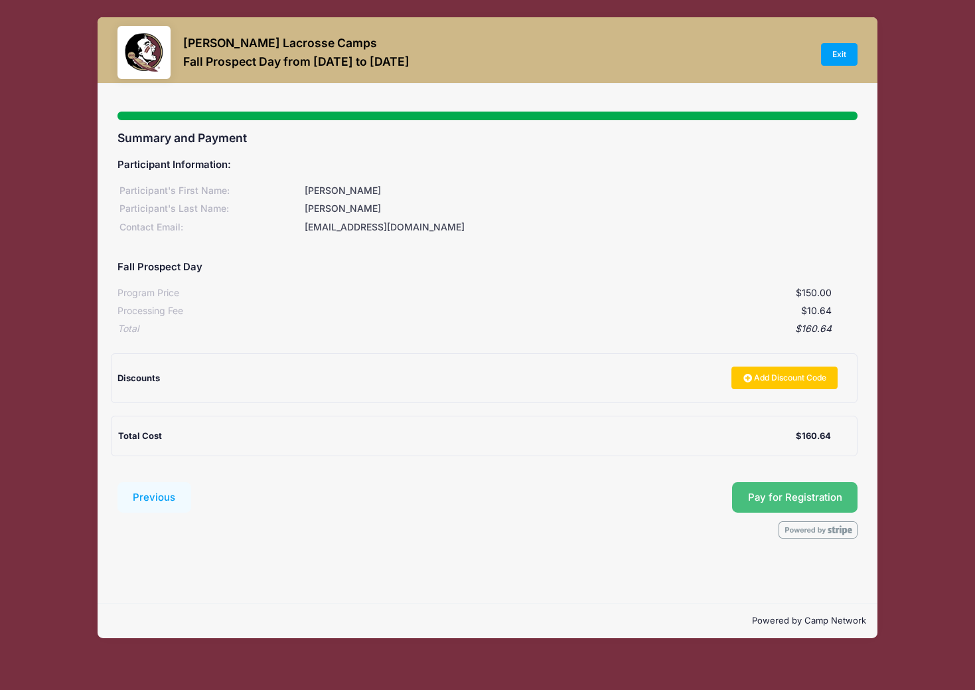
click at [776, 482] on button "Pay for Registration" at bounding box center [795, 497] width 126 height 31
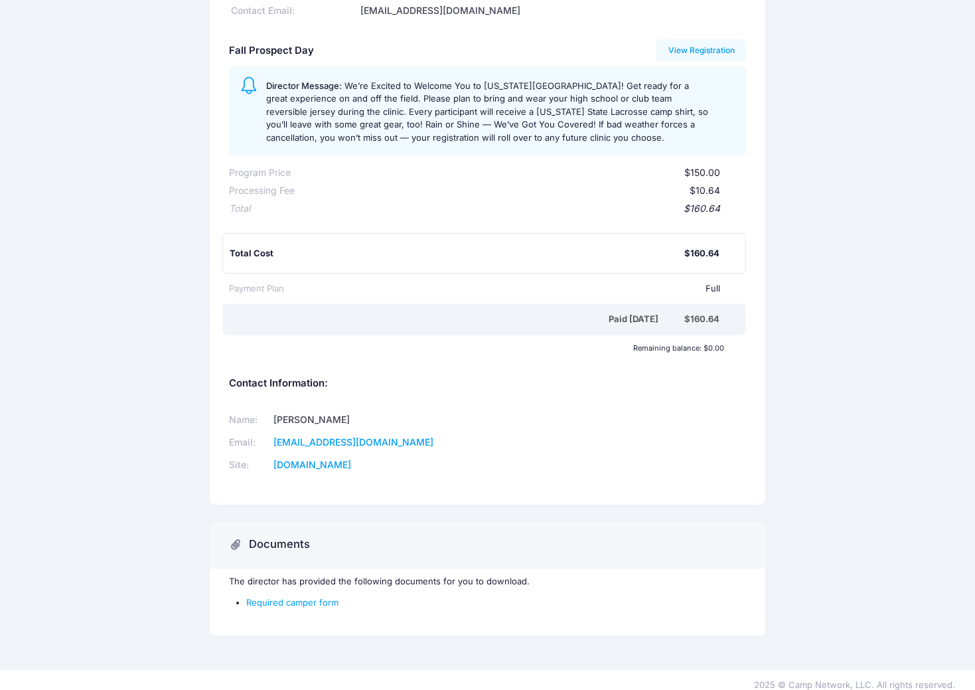
scroll to position [130, 0]
click at [312, 597] on link "Required camper form" at bounding box center [292, 602] width 92 height 11
click at [315, 597] on link "Required camper form" at bounding box center [292, 602] width 92 height 11
